Goal: Task Accomplishment & Management: Use online tool/utility

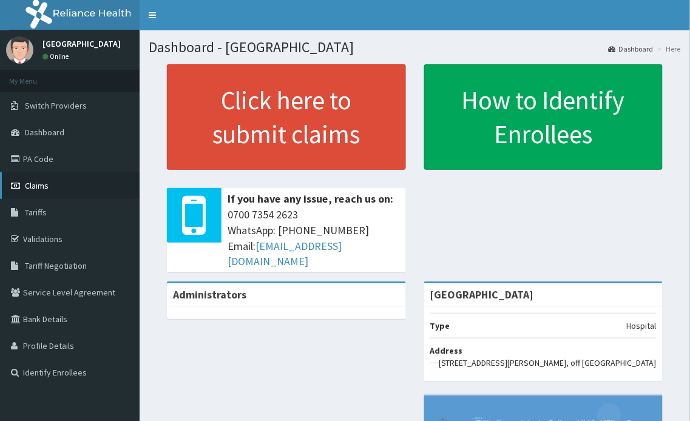
click at [46, 180] on span "Claims" at bounding box center [37, 185] width 24 height 11
click at [35, 180] on span "Claims" at bounding box center [37, 185] width 24 height 11
click at [41, 158] on link "PA Code" at bounding box center [70, 159] width 140 height 27
click at [47, 183] on span "Claims" at bounding box center [37, 185] width 24 height 11
click at [41, 186] on span "Claims" at bounding box center [37, 185] width 24 height 11
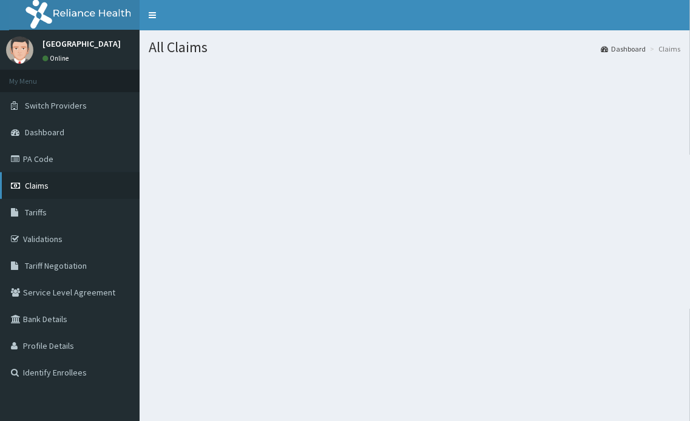
click at [46, 185] on span "Claims" at bounding box center [37, 185] width 24 height 11
click at [49, 185] on link "Claims" at bounding box center [70, 185] width 140 height 27
click at [32, 186] on span "Claims" at bounding box center [37, 185] width 24 height 11
click at [28, 183] on span "Claims" at bounding box center [37, 185] width 24 height 11
click at [97, 185] on link "Claims" at bounding box center [70, 185] width 140 height 27
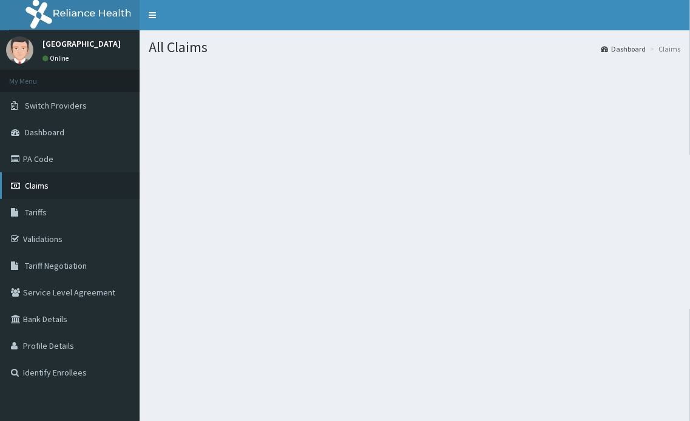
click at [41, 186] on span "Claims" at bounding box center [37, 185] width 24 height 11
click at [35, 181] on span "Claims" at bounding box center [37, 185] width 24 height 11
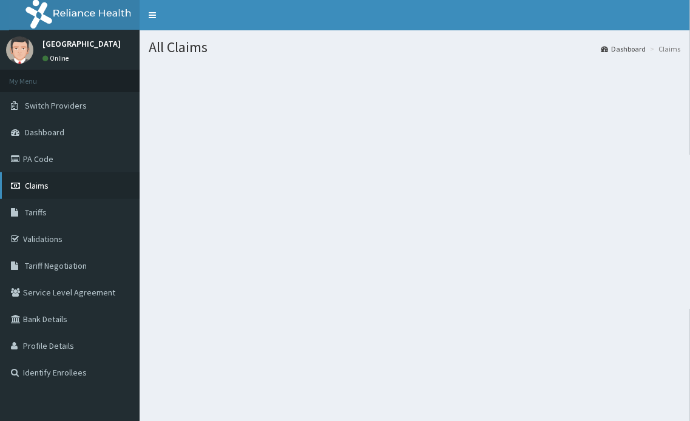
click at [35, 181] on span "Claims" at bounding box center [37, 185] width 24 height 11
click at [15, 187] on icon at bounding box center [17, 186] width 12 height 9
click at [34, 186] on span "Claims" at bounding box center [37, 185] width 24 height 11
